Goal: Task Accomplishment & Management: Complete application form

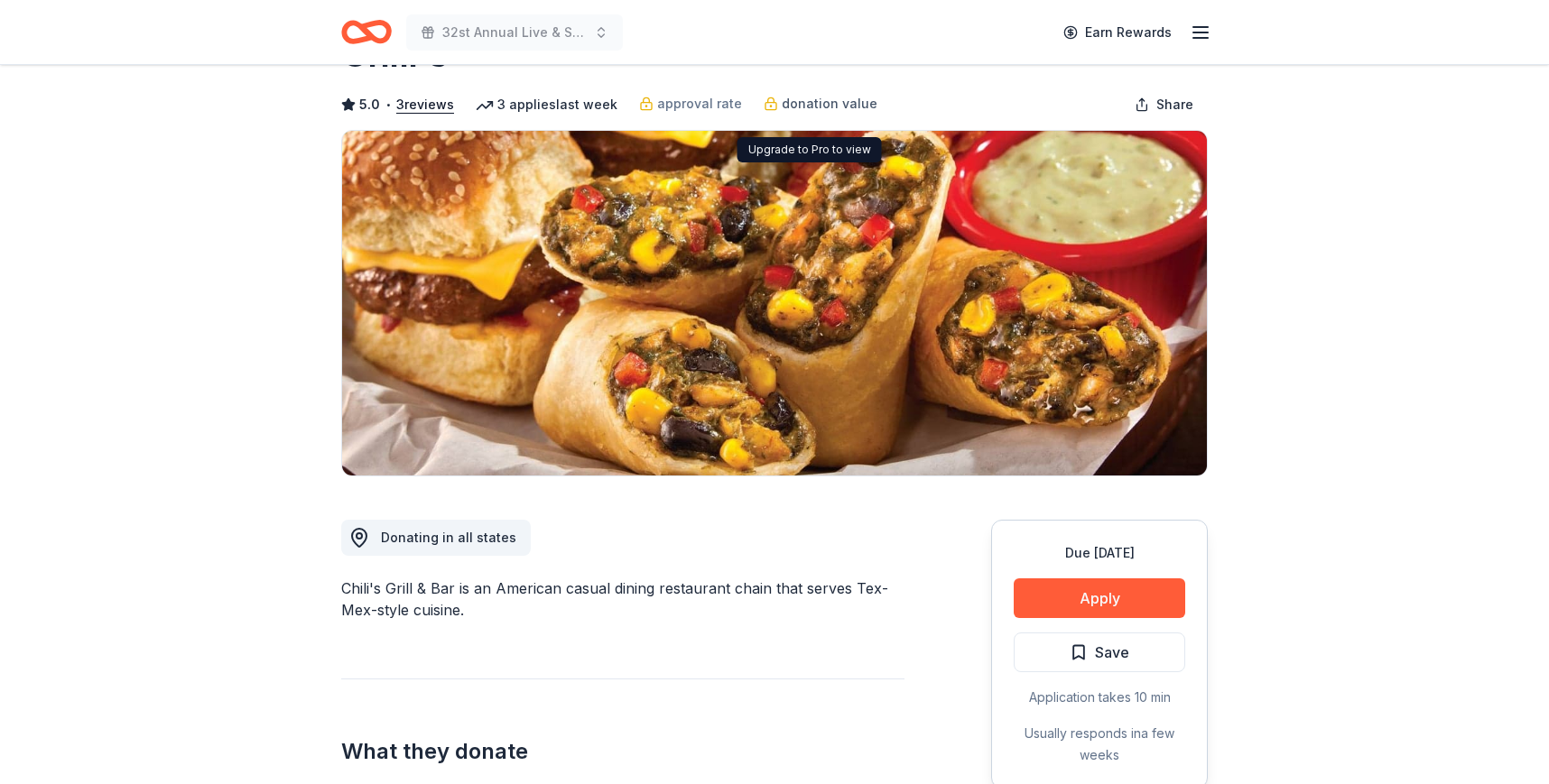
scroll to position [98, 0]
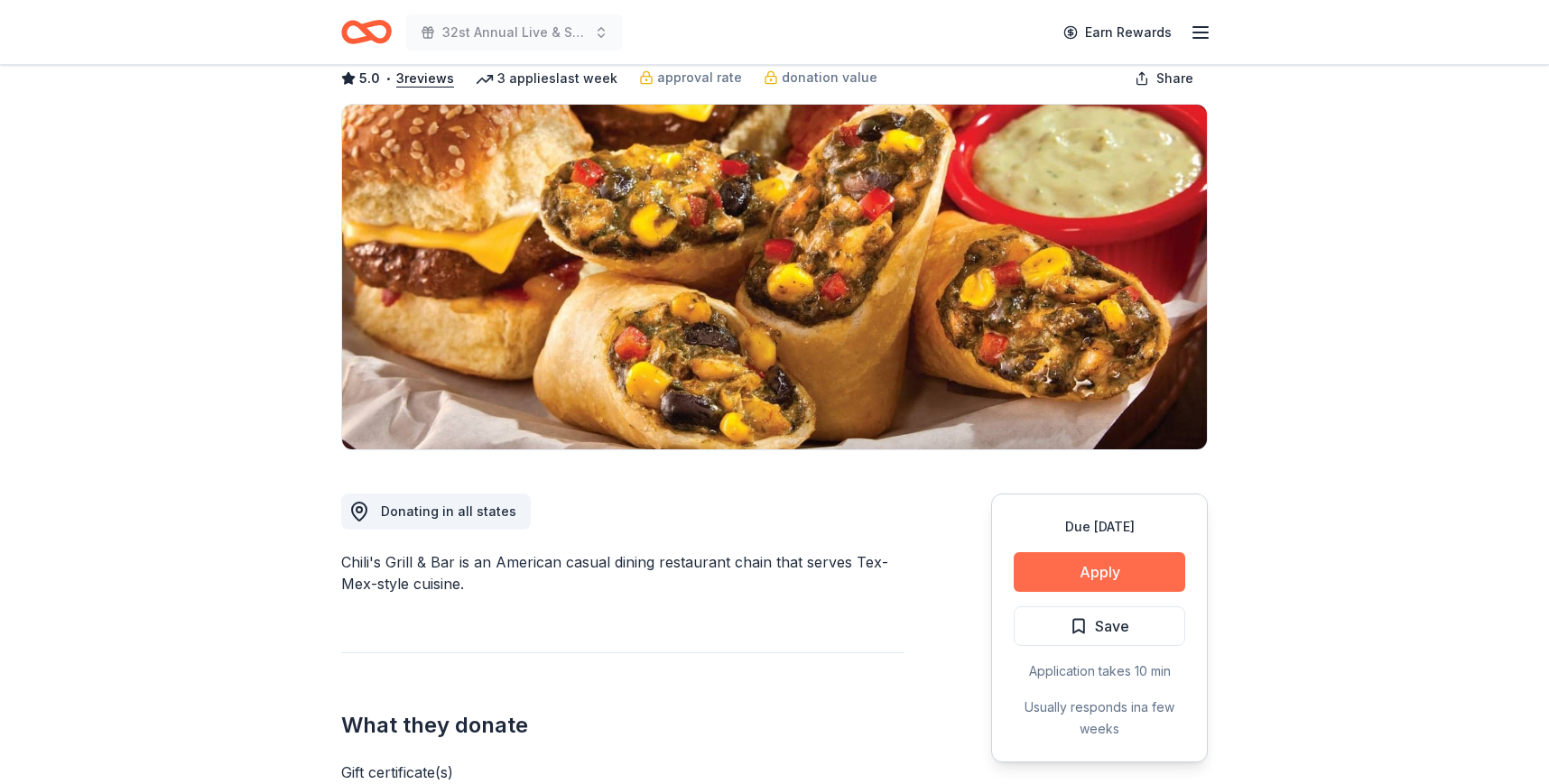
click at [1093, 566] on button "Apply" at bounding box center [1099, 572] width 171 height 40
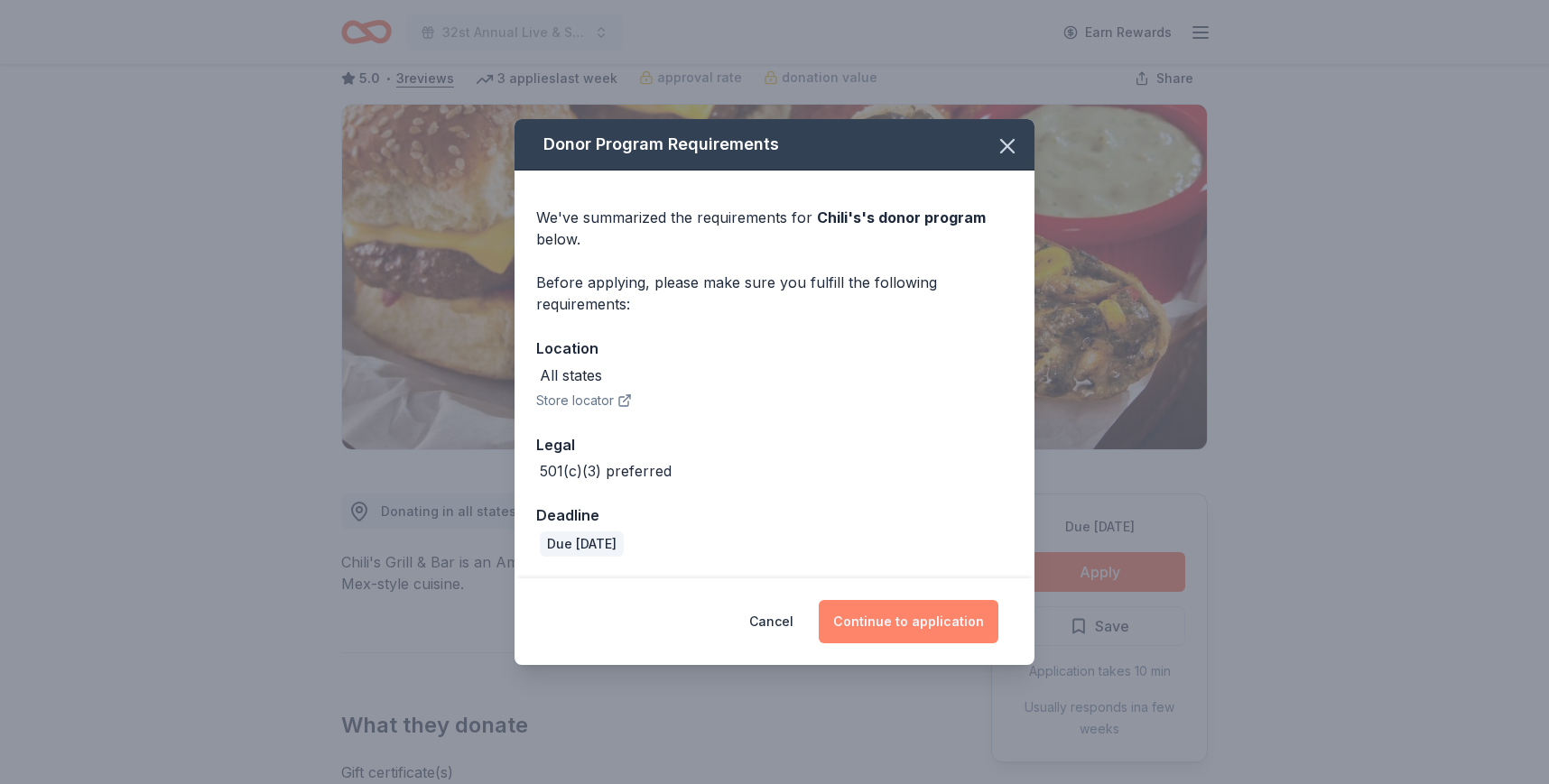
click at [887, 623] on button "Continue to application" at bounding box center [908, 621] width 179 height 43
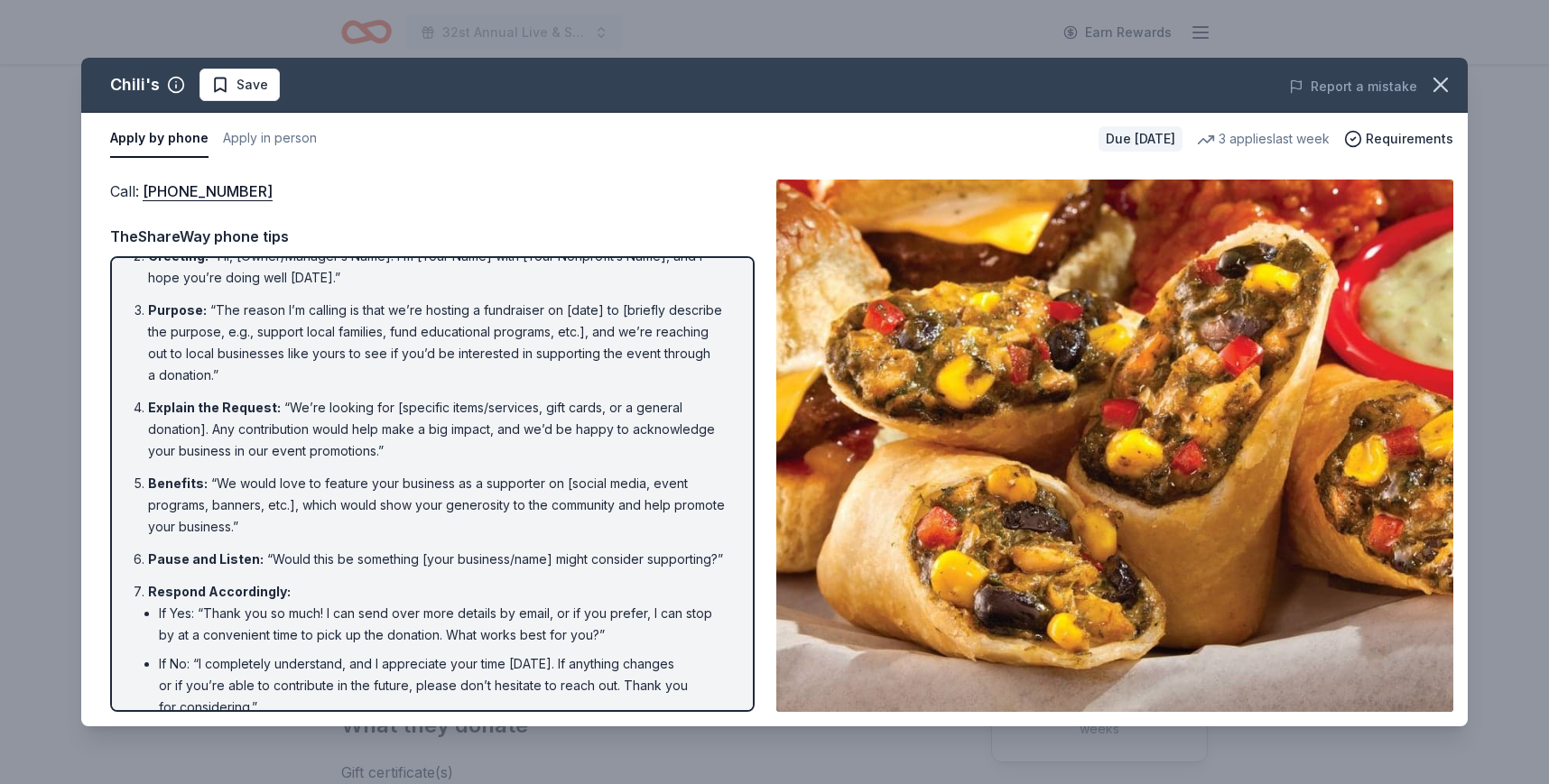
scroll to position [0, 0]
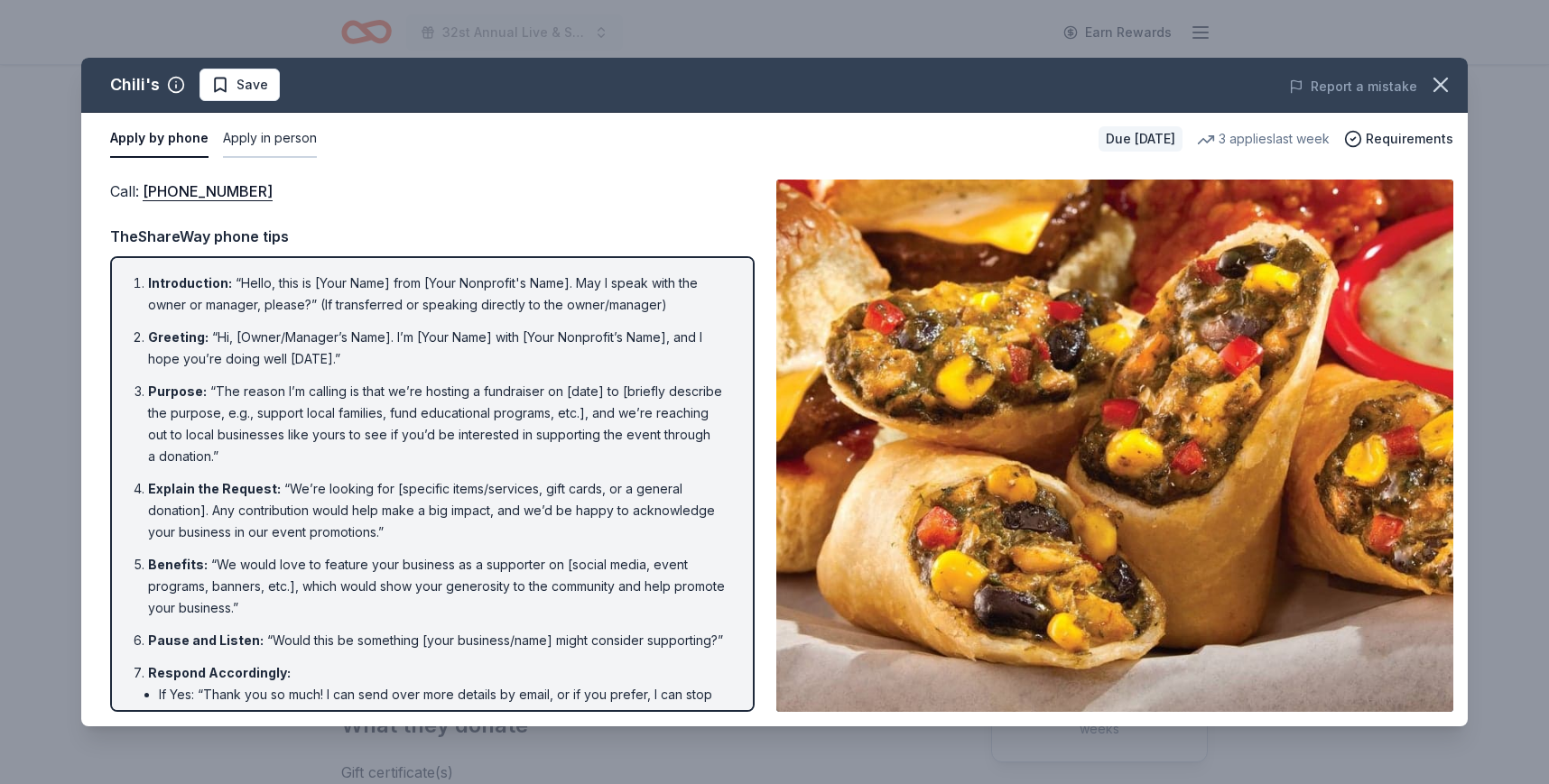
click at [280, 138] on button "Apply in person" at bounding box center [270, 138] width 94 height 38
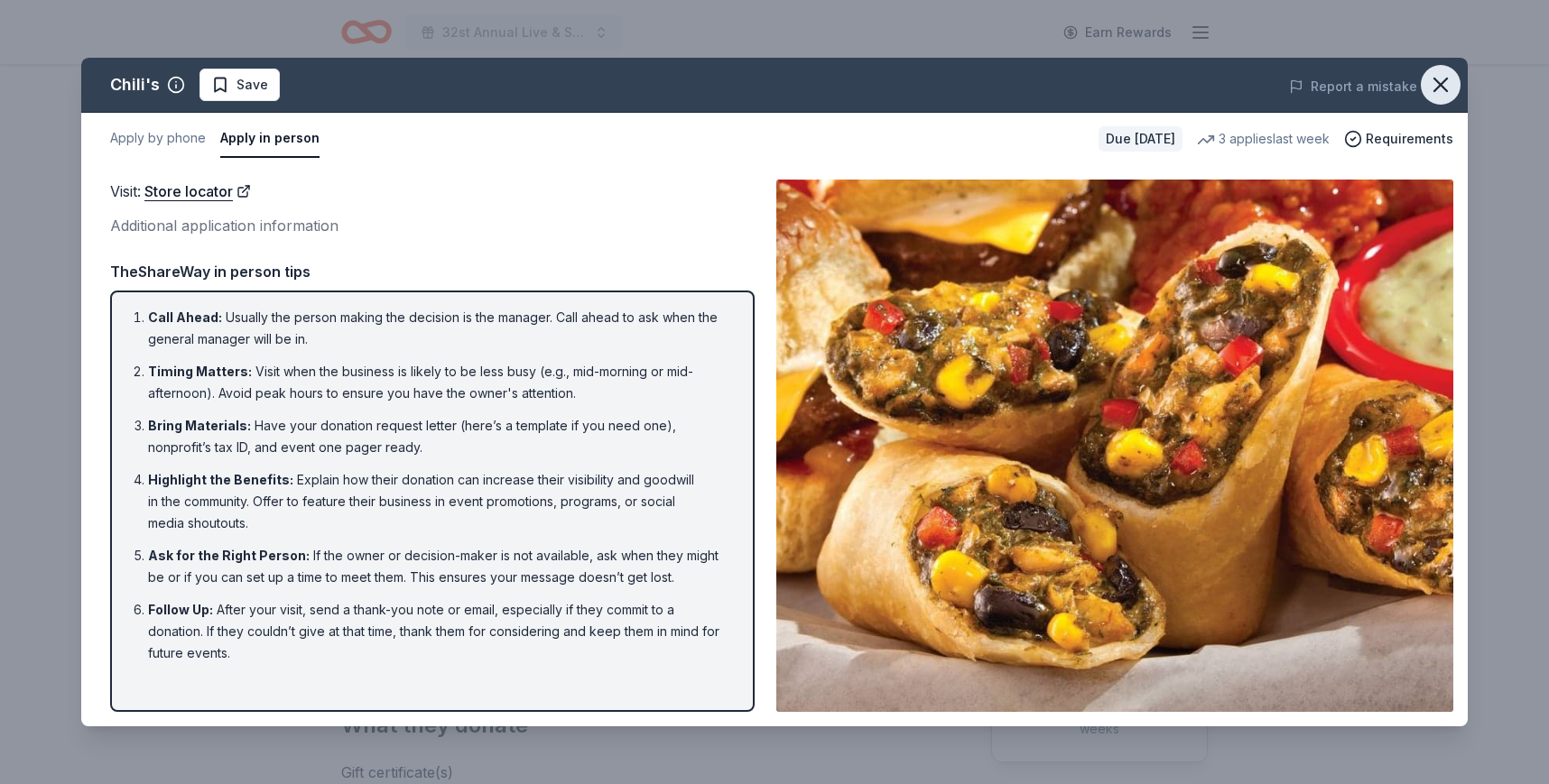
click at [1435, 91] on icon "button" at bounding box center [1440, 85] width 13 height 13
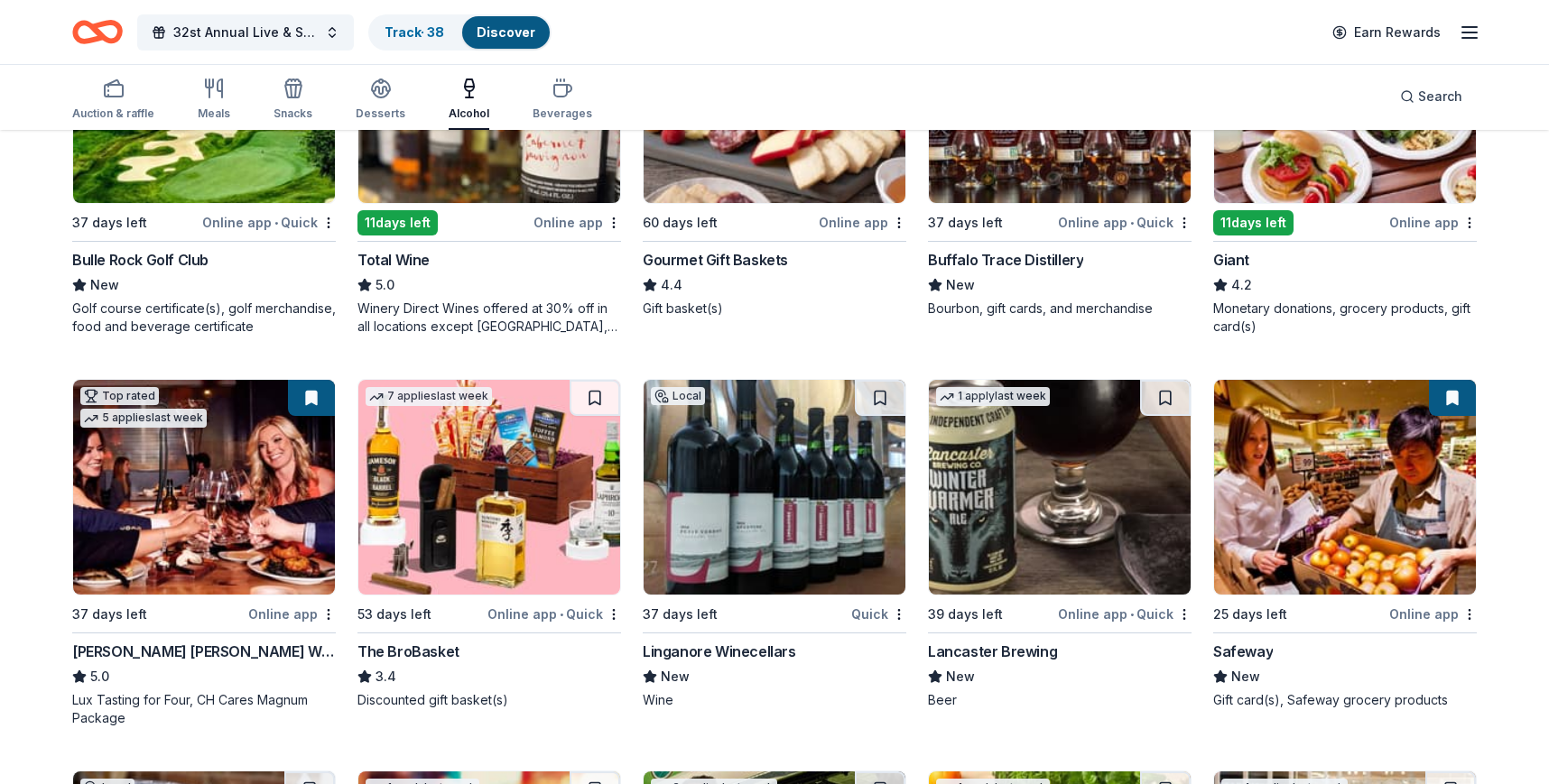
scroll to position [358, 0]
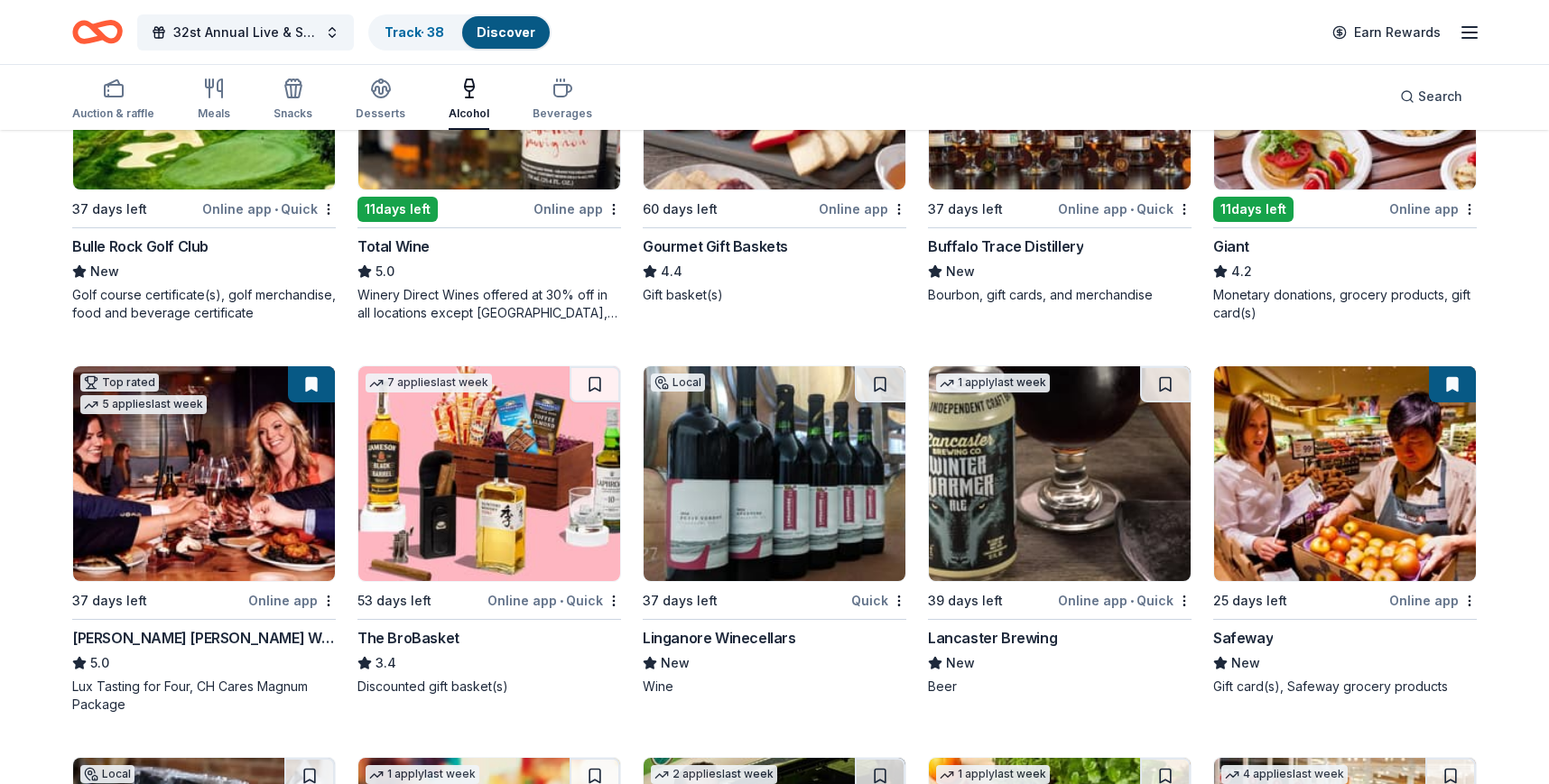
click at [123, 460] on img at bounding box center [204, 473] width 262 height 214
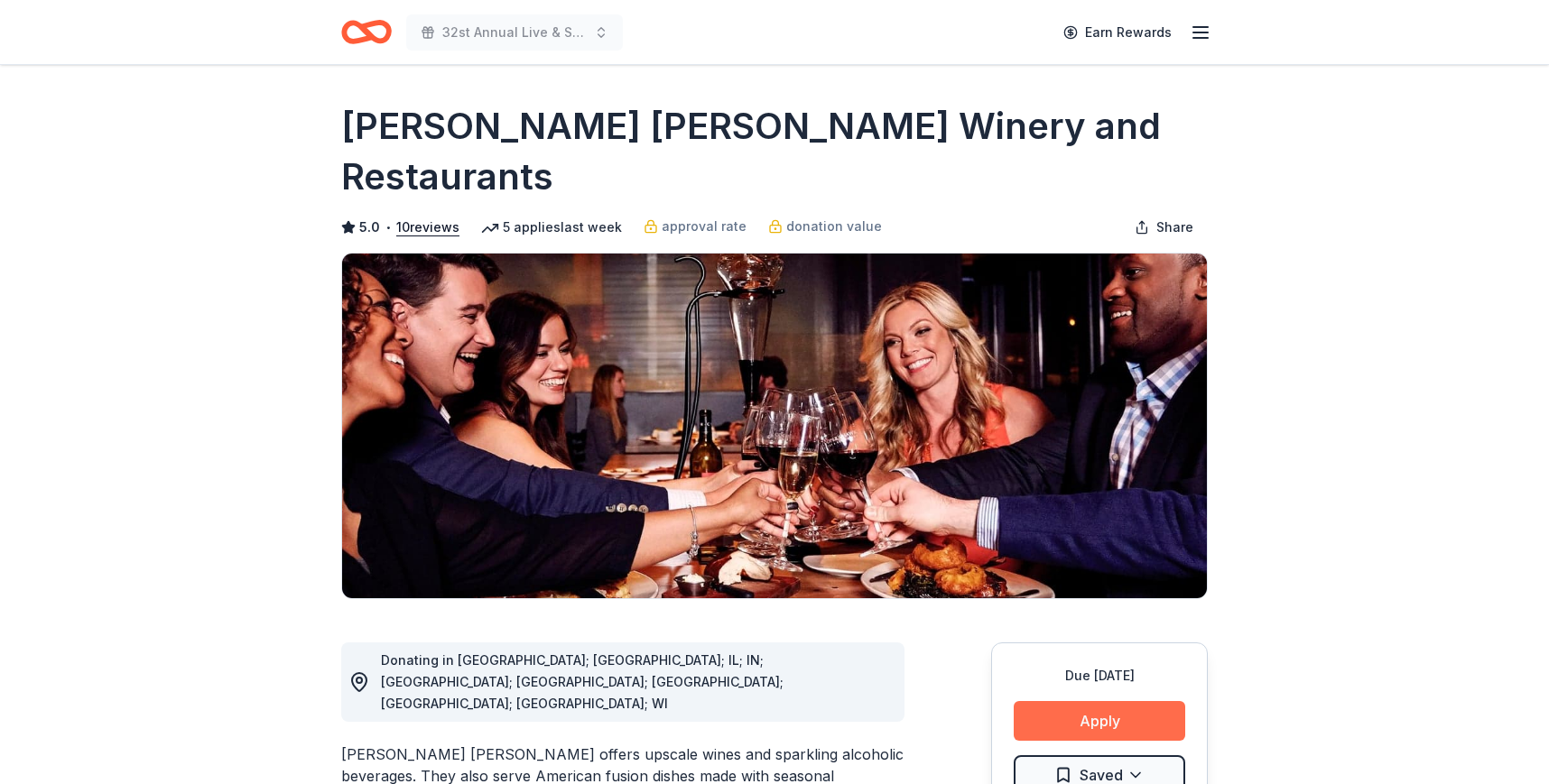
click at [1035, 701] on button "Apply" at bounding box center [1099, 721] width 171 height 40
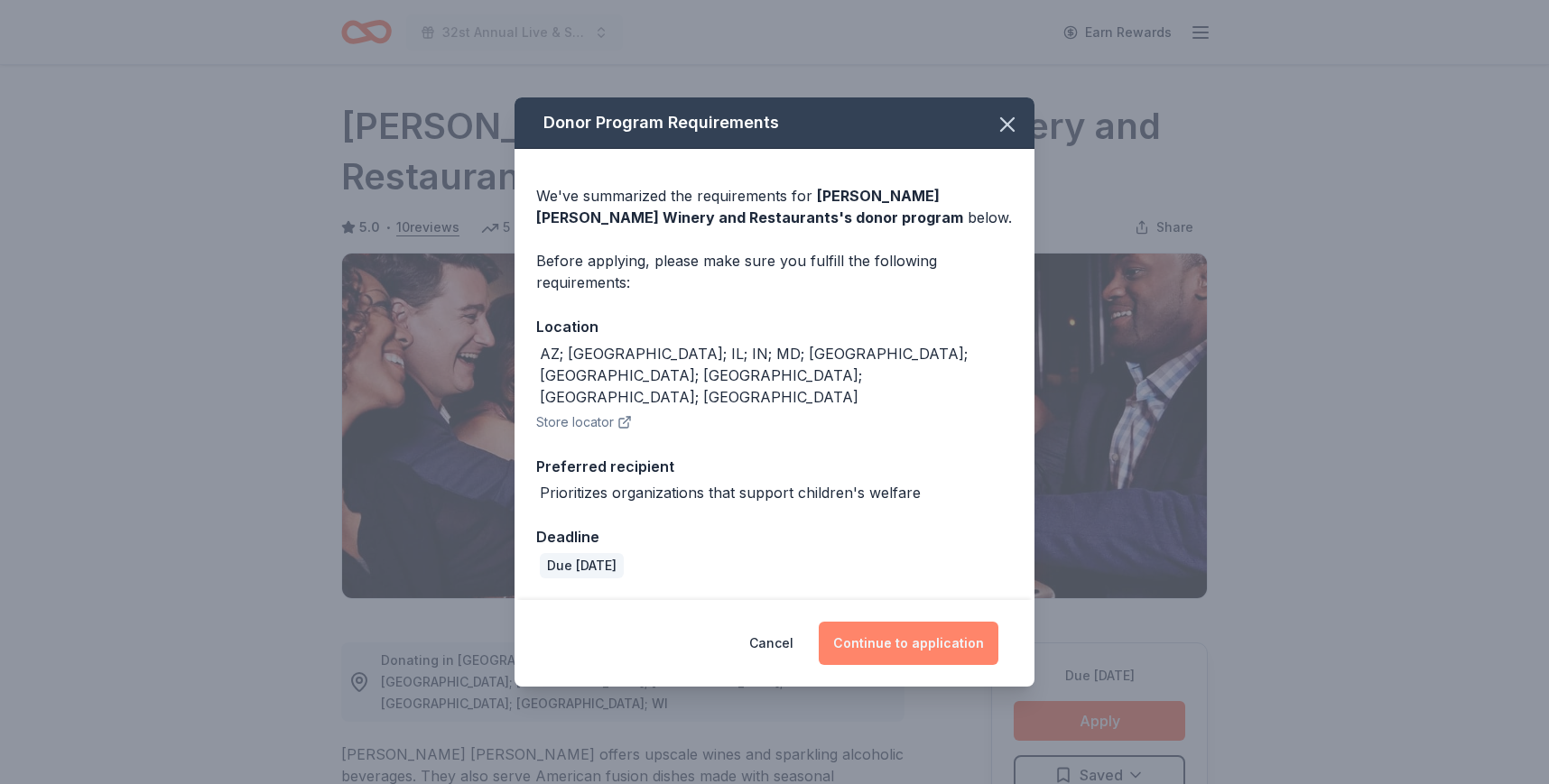
click at [855, 621] on button "Continue to application" at bounding box center [908, 643] width 179 height 43
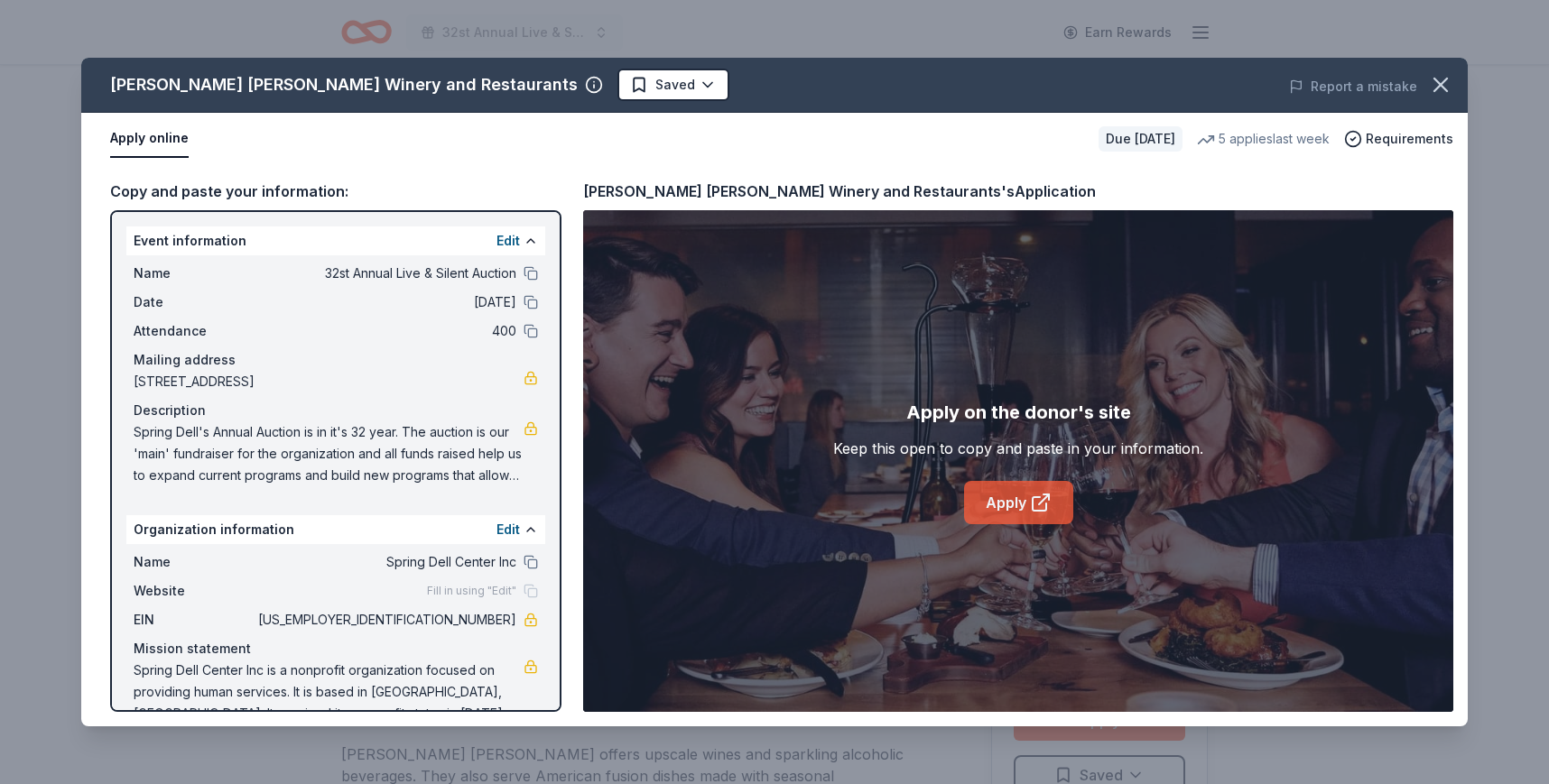
click at [981, 500] on link "Apply" at bounding box center [1018, 503] width 109 height 43
